Goal: Find specific page/section: Find specific page/section

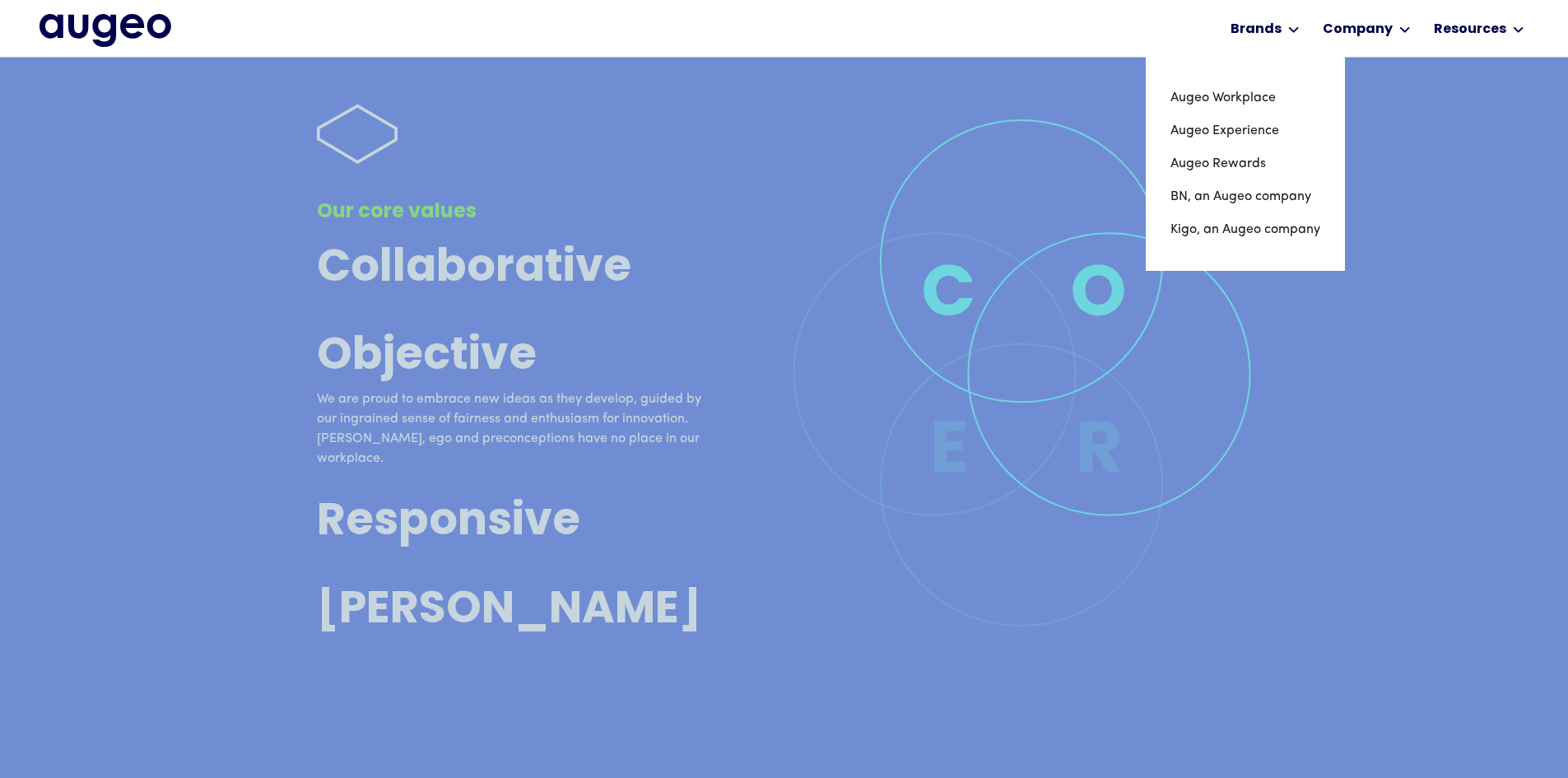
scroll to position [4565, 0]
click at [1220, 189] on link "BN, an Augeo company" at bounding box center [1245, 196] width 149 height 32
